Goal: Transaction & Acquisition: Obtain resource

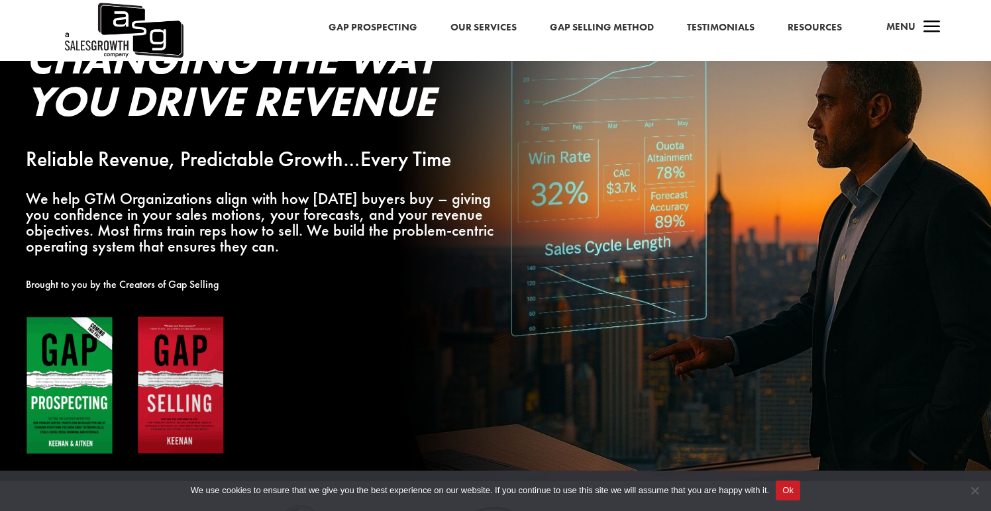
scroll to position [81, 0]
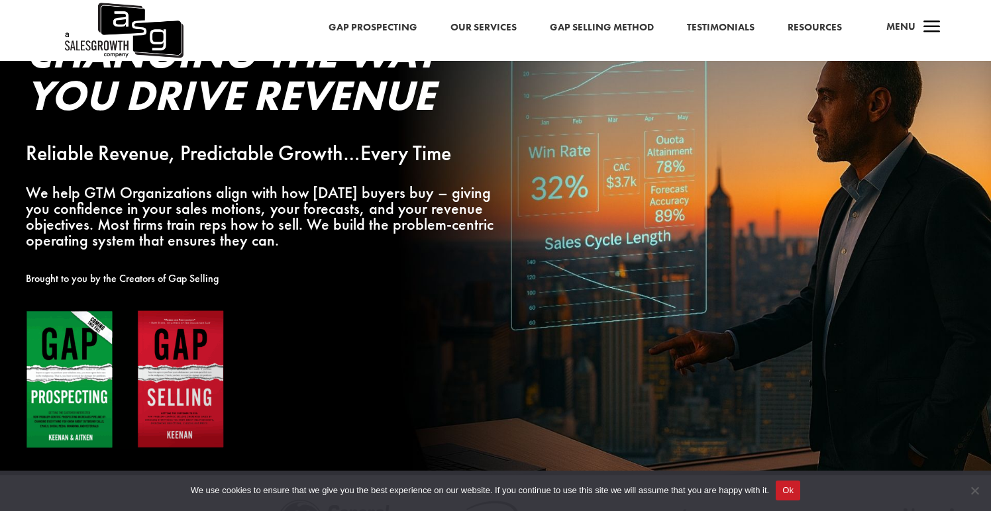
click at [380, 33] on link "Gap Prospecting" at bounding box center [373, 27] width 89 height 17
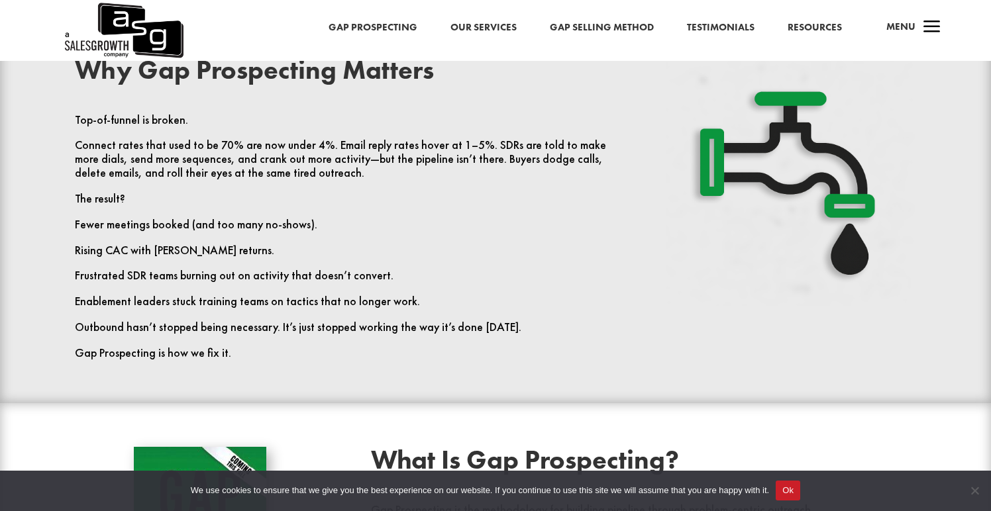
scroll to position [543, 0]
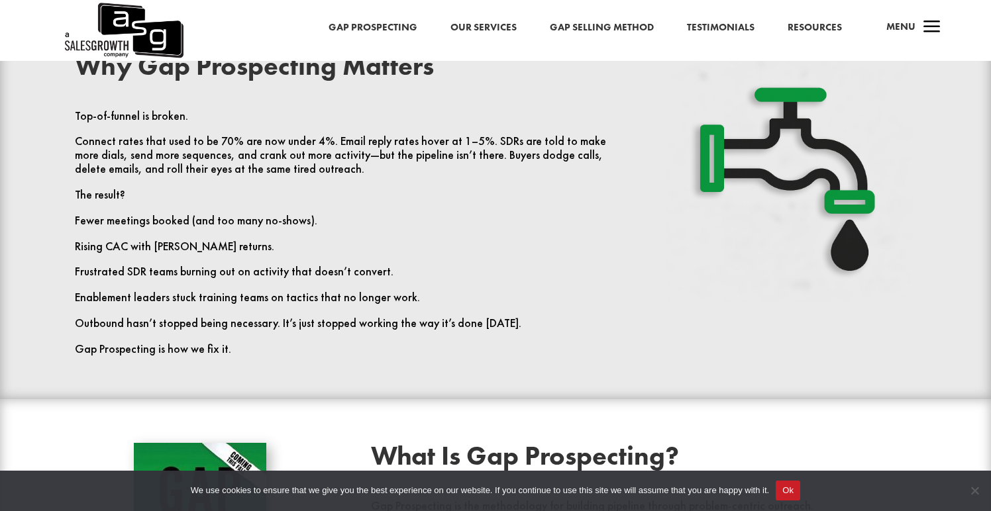
click at [822, 28] on link "Resources" at bounding box center [815, 27] width 54 height 17
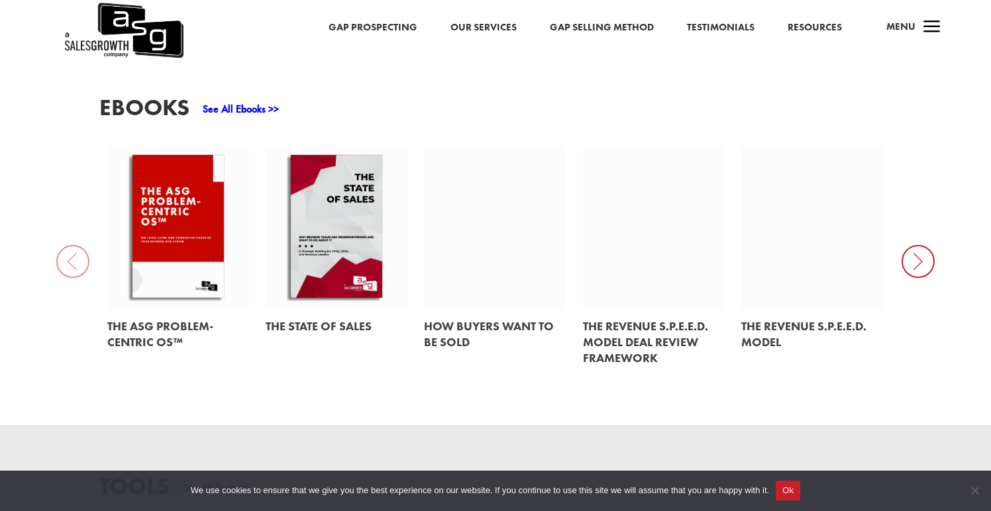
scroll to position [572, 0]
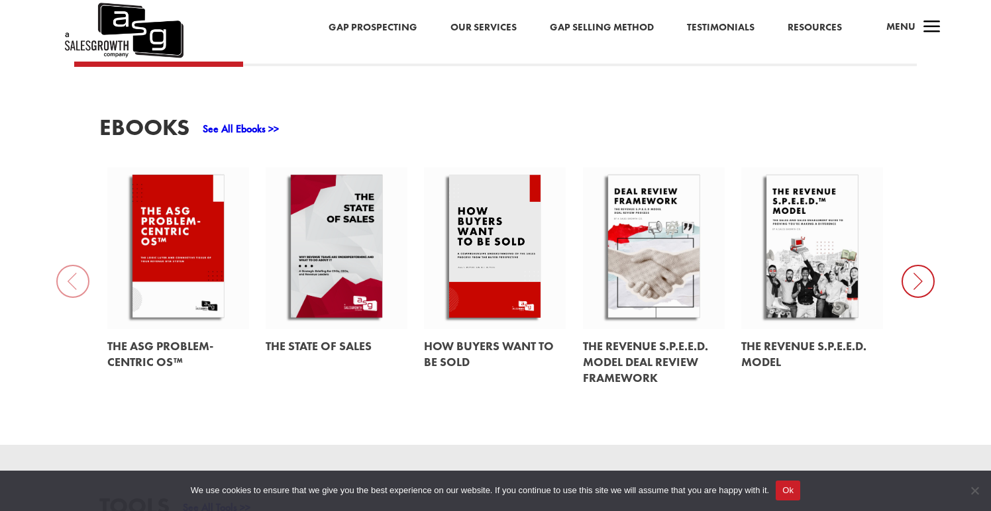
click at [245, 133] on link "See All Ebooks >>" at bounding box center [241, 129] width 76 height 14
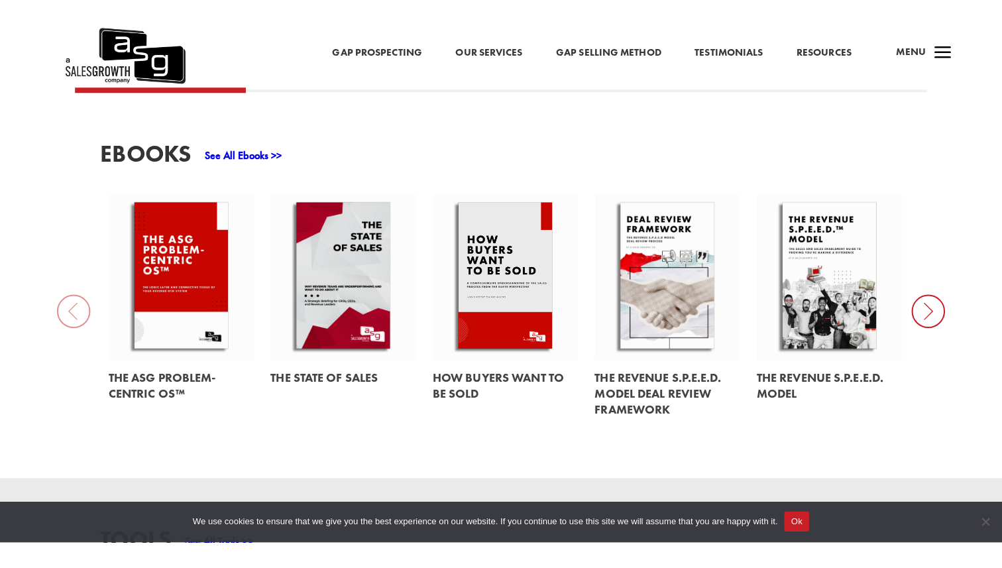
scroll to position [574, 0]
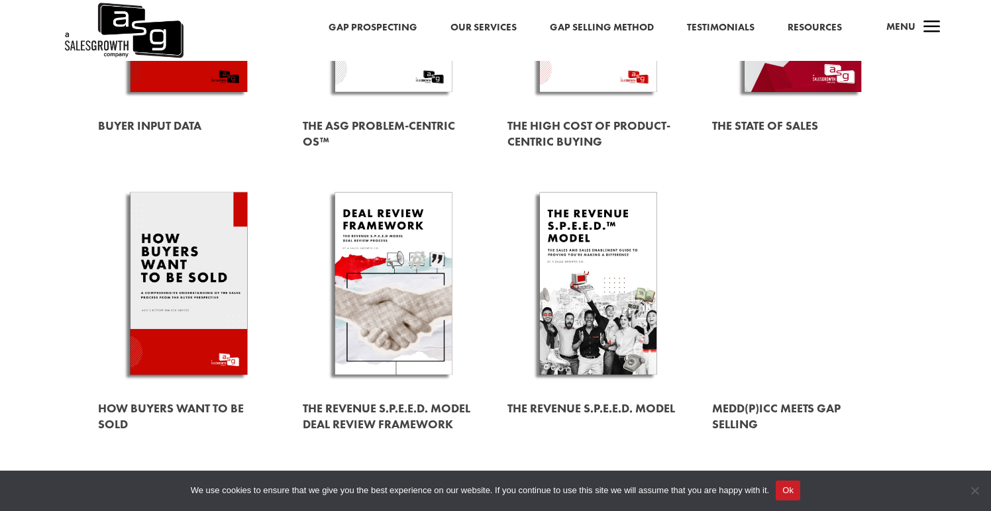
scroll to position [283, 0]
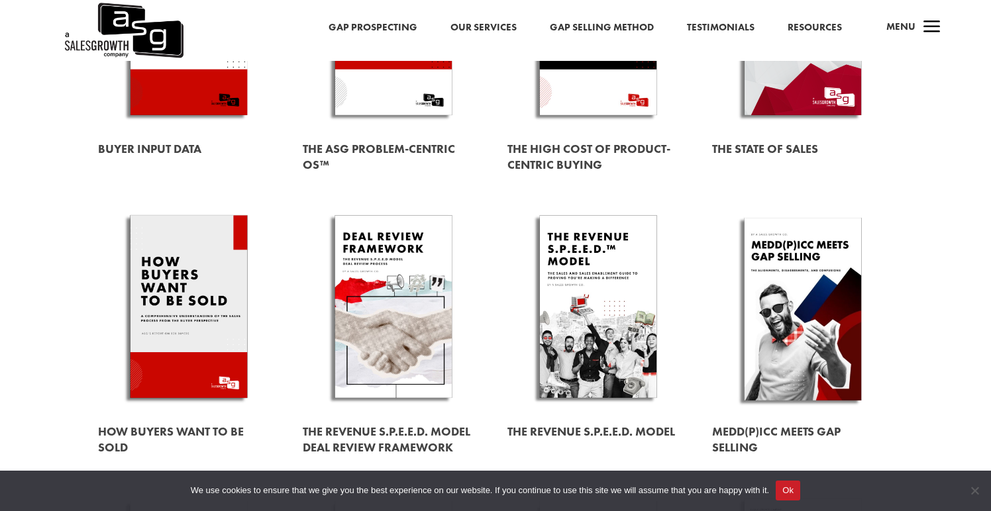
click at [168, 267] on link at bounding box center [188, 309] width 181 height 207
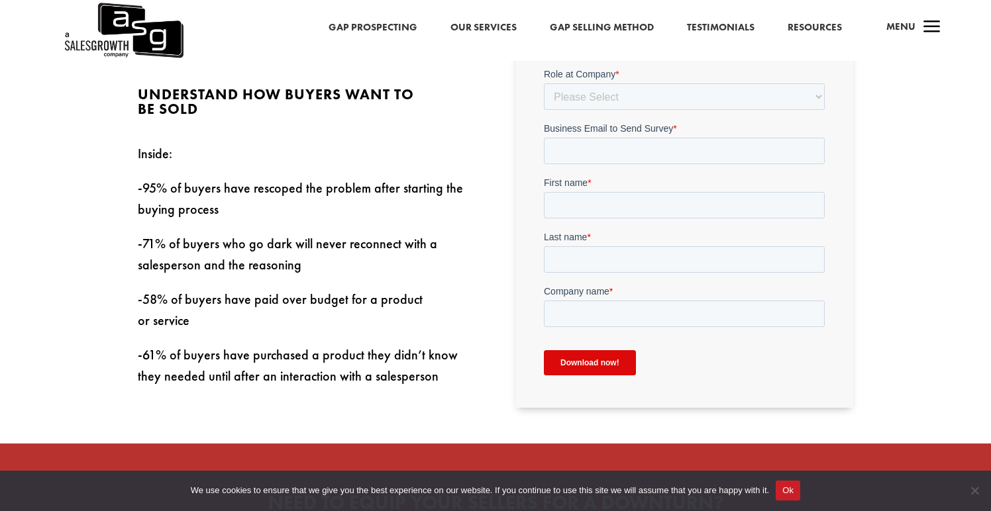
scroll to position [430, 0]
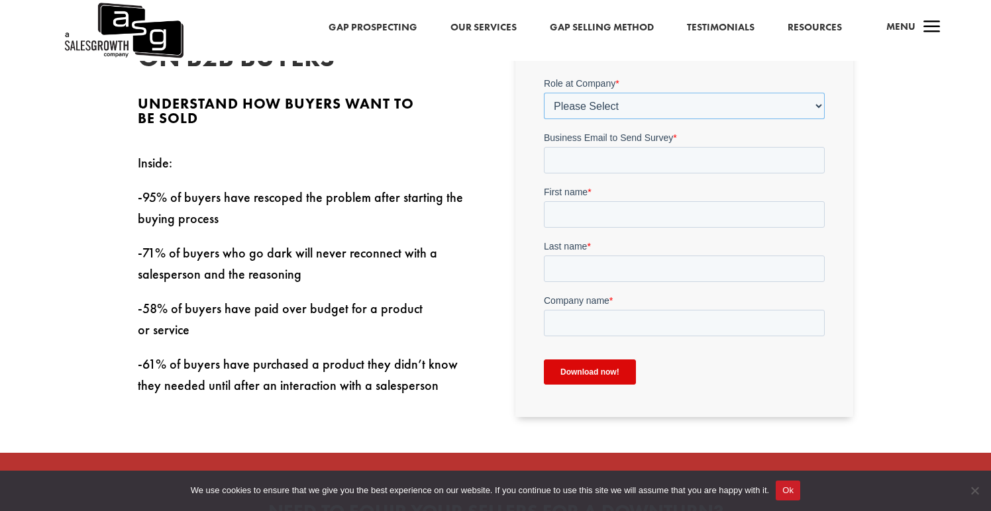
click at [594, 108] on select "Please Select C-Level (CRO, CSO, etc) Senior Leadership (VP of Sales, VP of Ena…" at bounding box center [683, 105] width 281 height 26
select select "Individual Contributor (AE, SDR, CSM, etc)"
click at [543, 92] on select "Please Select C-Level (CRO, CSO, etc) Senior Leadership (VP of Sales, VP of Ena…" at bounding box center [683, 105] width 281 height 26
click at [597, 160] on input "Business Email to Send Survey *" at bounding box center [683, 159] width 281 height 26
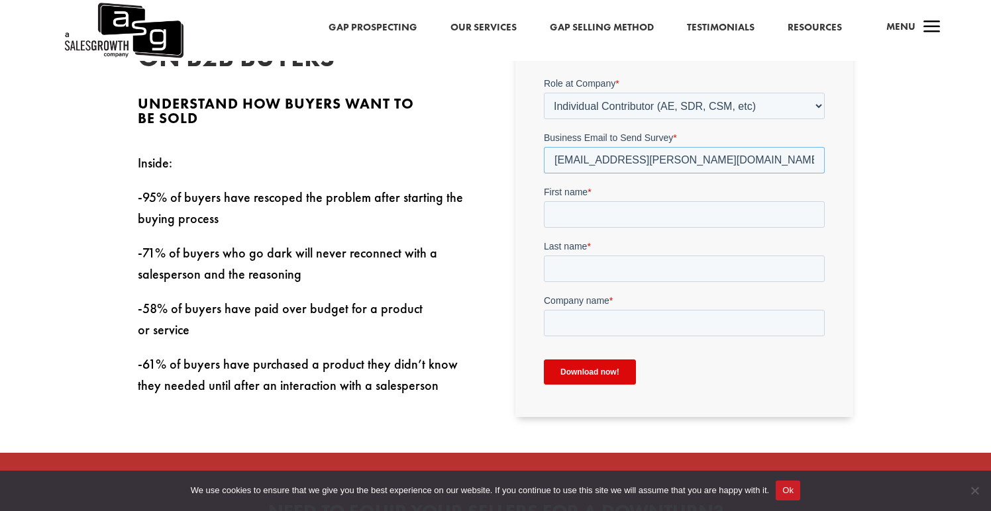
type input "[EMAIL_ADDRESS][PERSON_NAME][DOMAIN_NAME]"
click at [589, 224] on input "First name *" at bounding box center [683, 214] width 281 height 26
type input "William"
click at [594, 267] on input "Last name *" at bounding box center [683, 268] width 281 height 26
type input "Gardner"
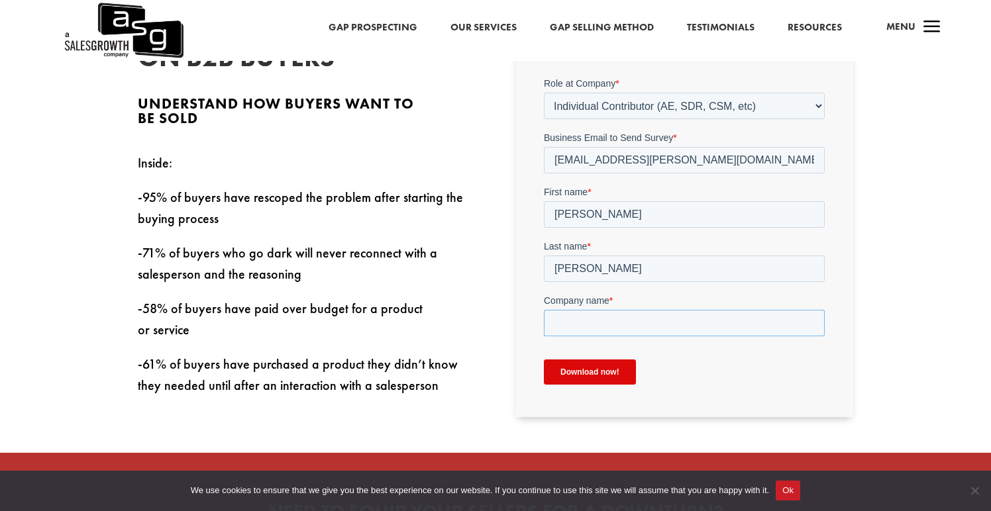
click at [588, 325] on input "Company name *" at bounding box center [683, 322] width 281 height 26
type input "Klaviyo"
click at [592, 373] on input "Download now!" at bounding box center [589, 371] width 92 height 25
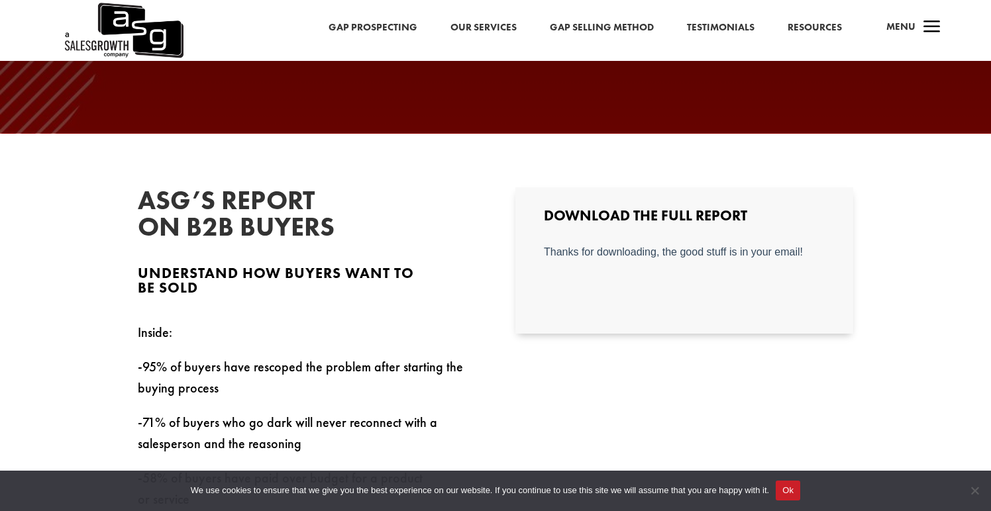
scroll to position [261, 0]
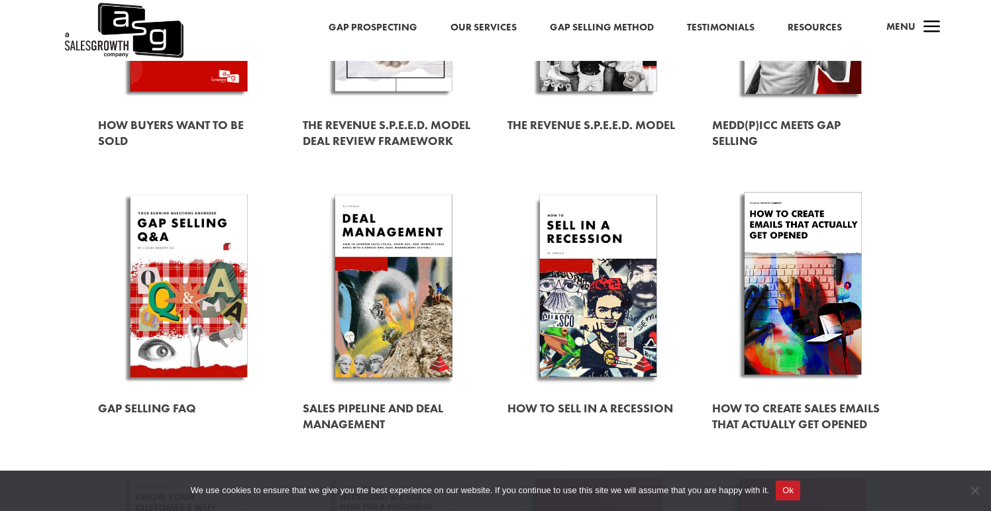
scroll to position [592, 0]
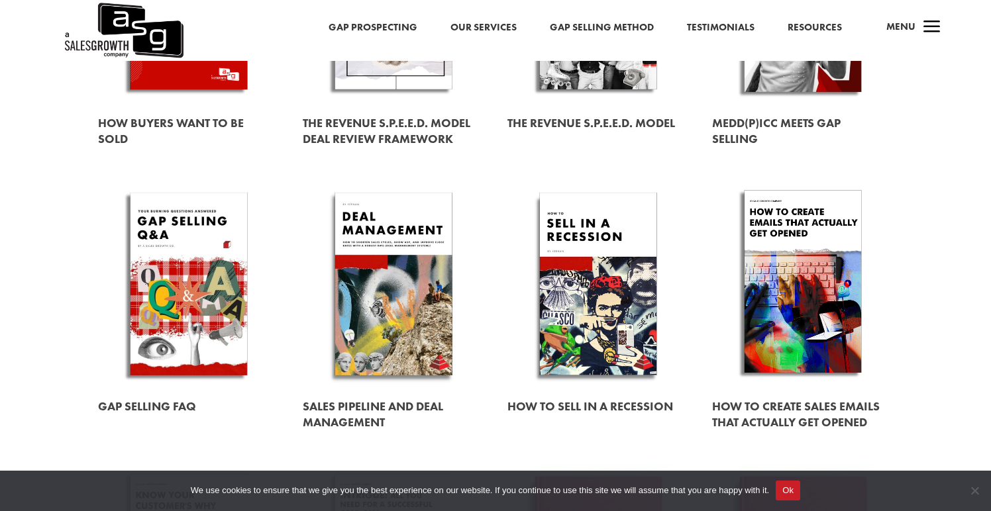
click at [779, 280] on link at bounding box center [802, 284] width 181 height 207
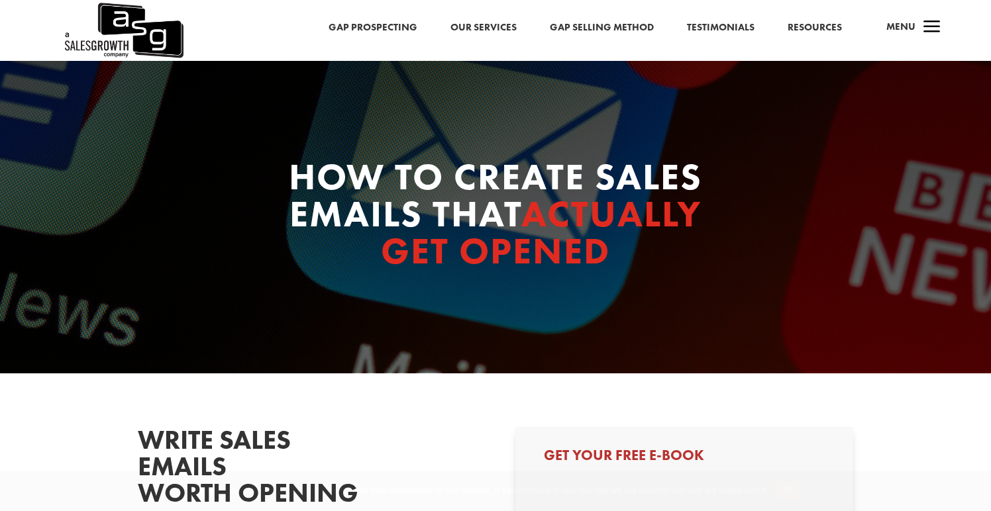
select select "Individual Contributor (AE, SDR, CSM, etc)"
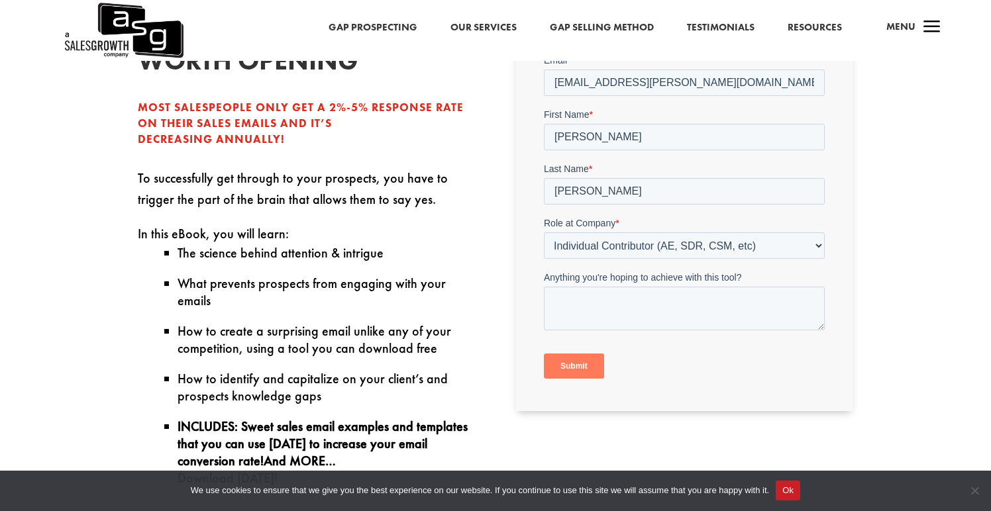
scroll to position [435, 0]
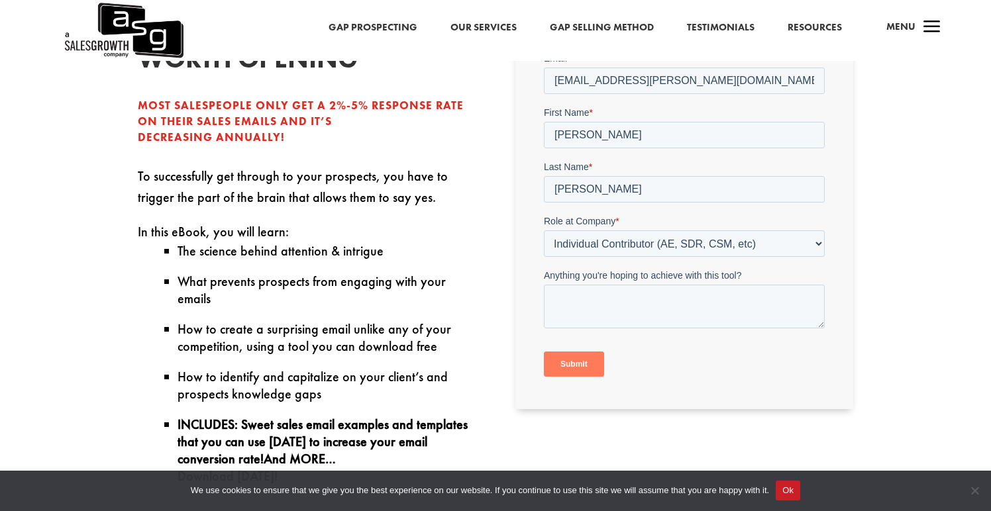
click at [574, 365] on input "Submit" at bounding box center [573, 363] width 60 height 25
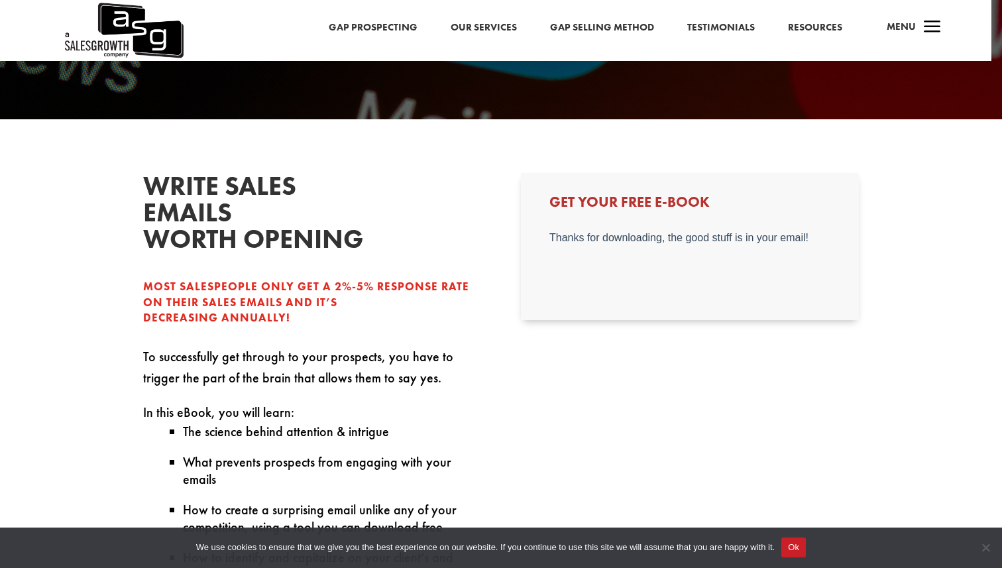
scroll to position [256, 0]
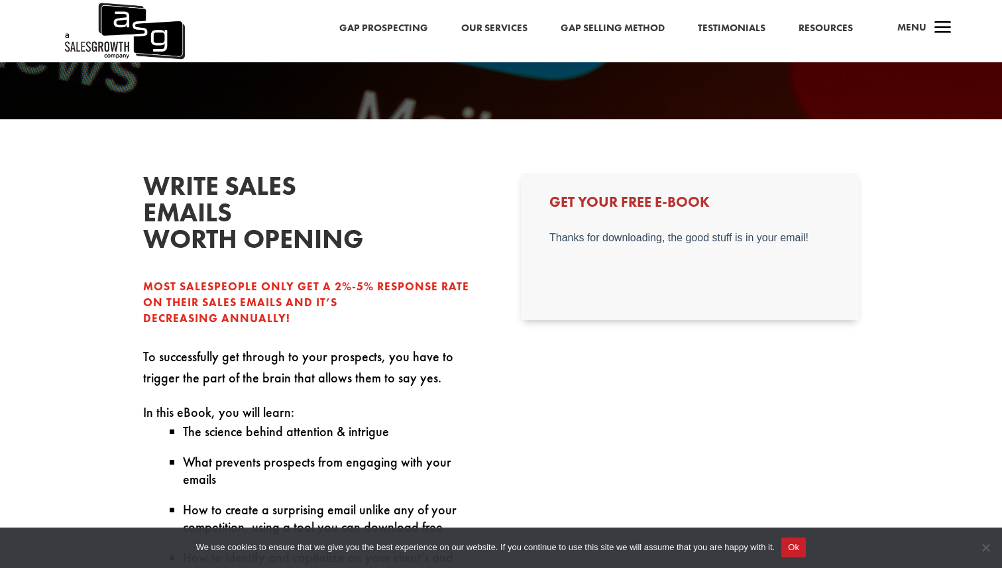
click at [35, 285] on div "write sales emails worth opening Most salespeople only get a 2%-5% response rat…" at bounding box center [501, 575] width 1002 height 912
